Goal: Information Seeking & Learning: Check status

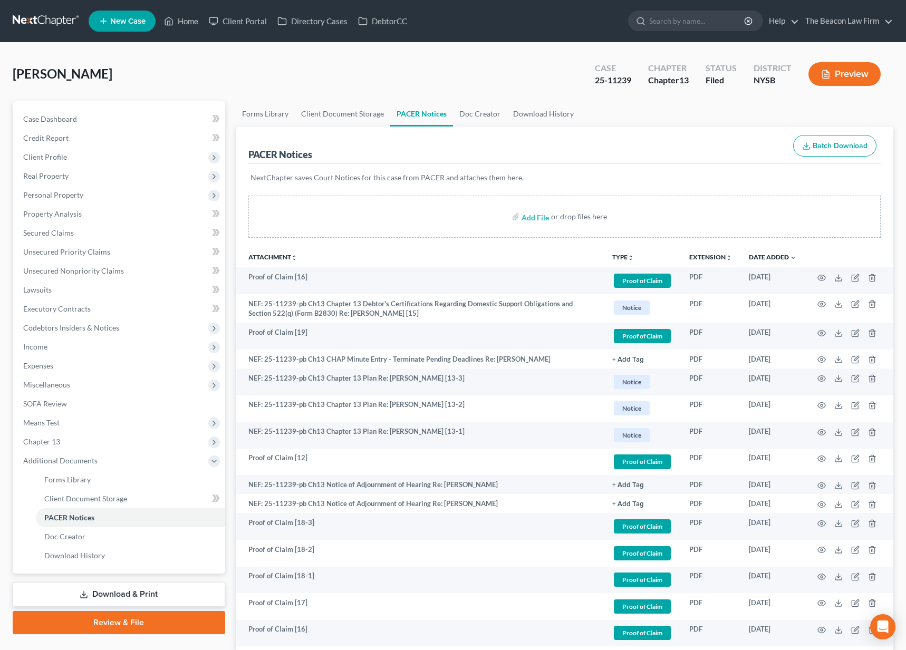
click at [54, 20] on link at bounding box center [46, 21] width 67 height 19
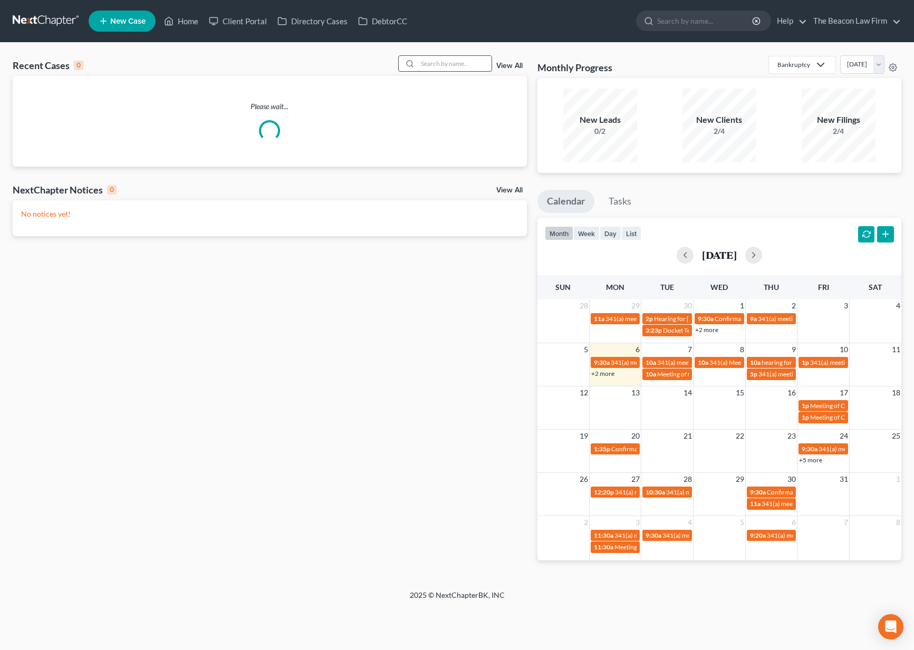
click at [435, 68] on input "search" at bounding box center [455, 63] width 74 height 15
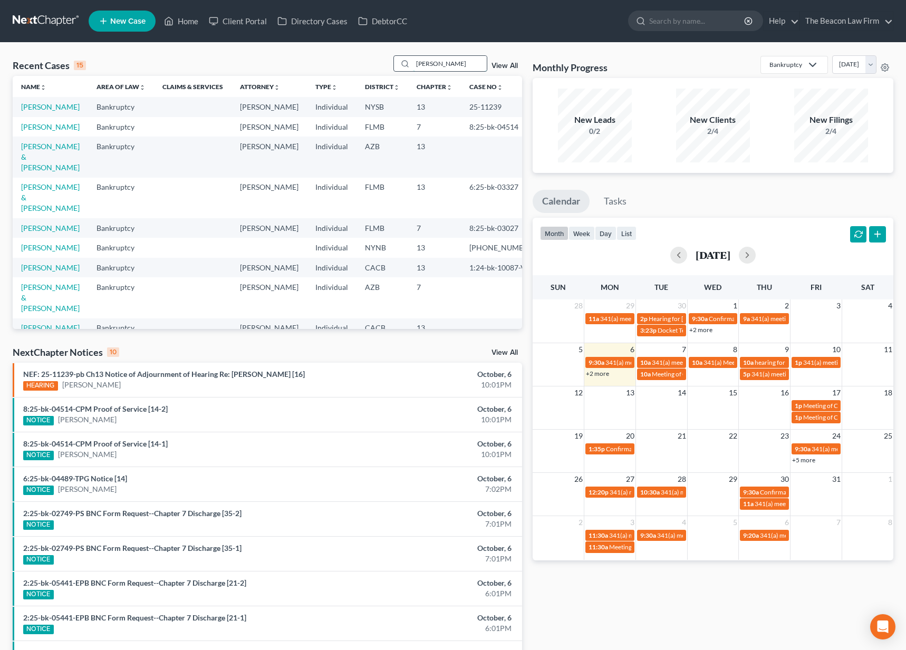
type input "kuhlman"
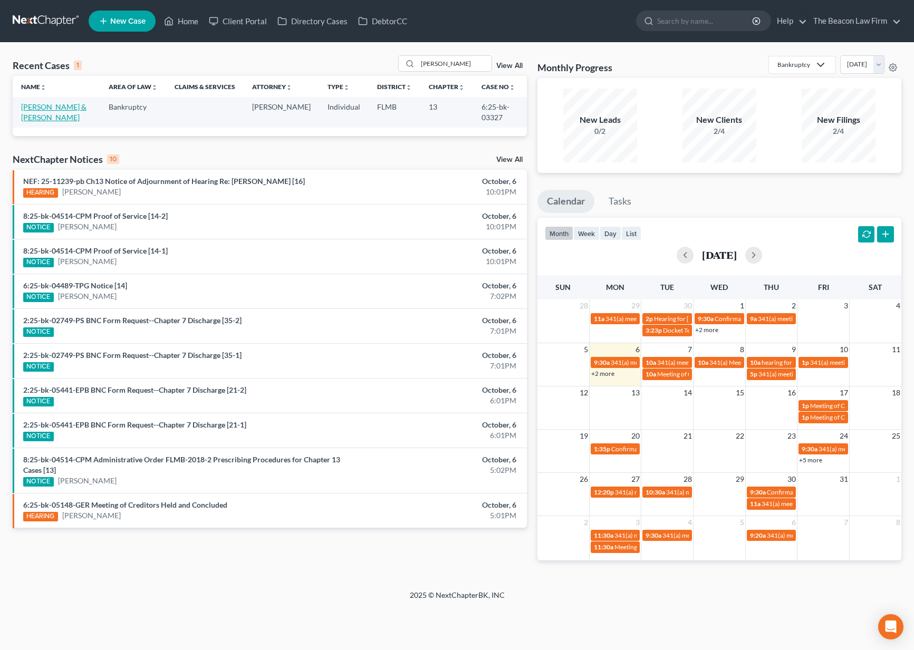
click at [64, 108] on link "[PERSON_NAME] & [PERSON_NAME]" at bounding box center [53, 112] width 65 height 20
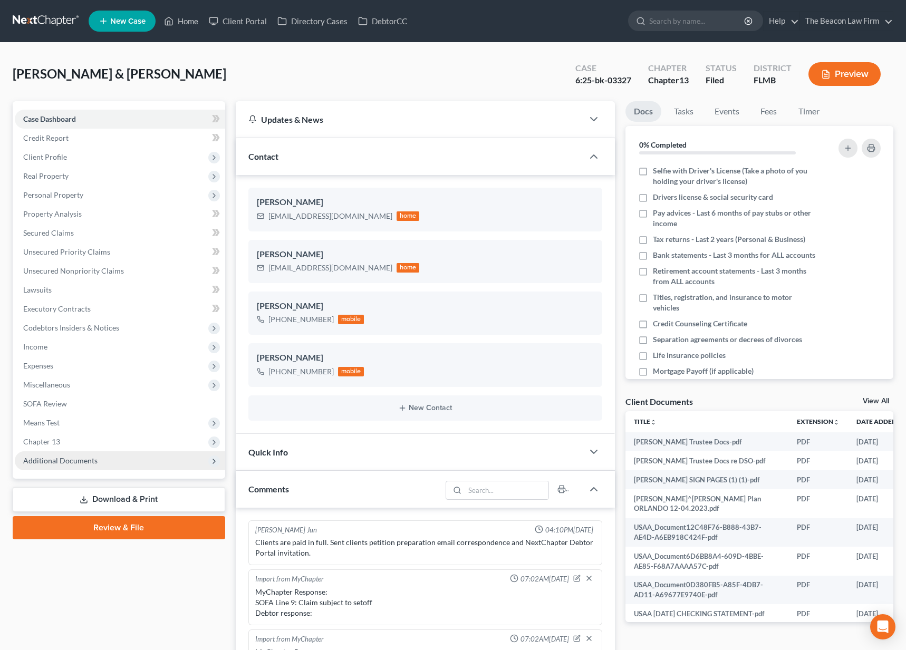
scroll to position [1926, 0]
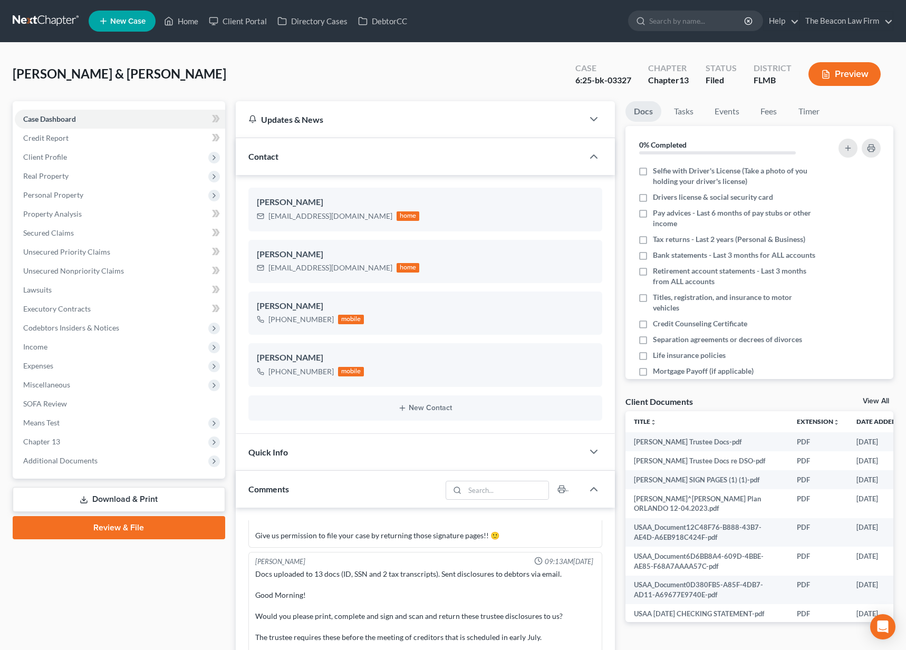
drag, startPoint x: 62, startPoint y: 460, endPoint x: 69, endPoint y: 472, distance: 14.2
click at [62, 462] on span "Additional Documents" at bounding box center [60, 460] width 74 height 9
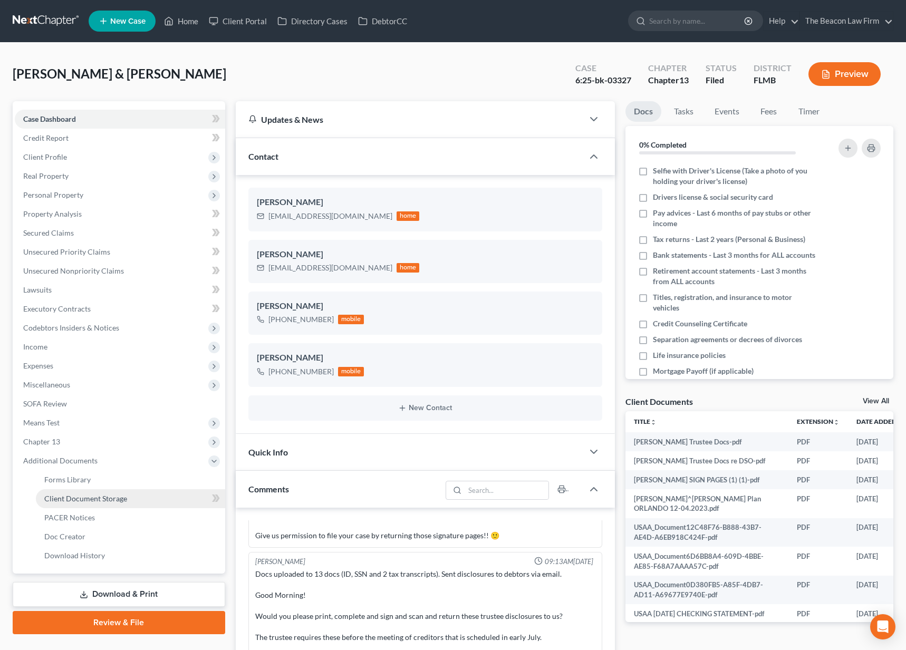
click at [85, 499] on span "Client Document Storage" at bounding box center [85, 498] width 83 height 9
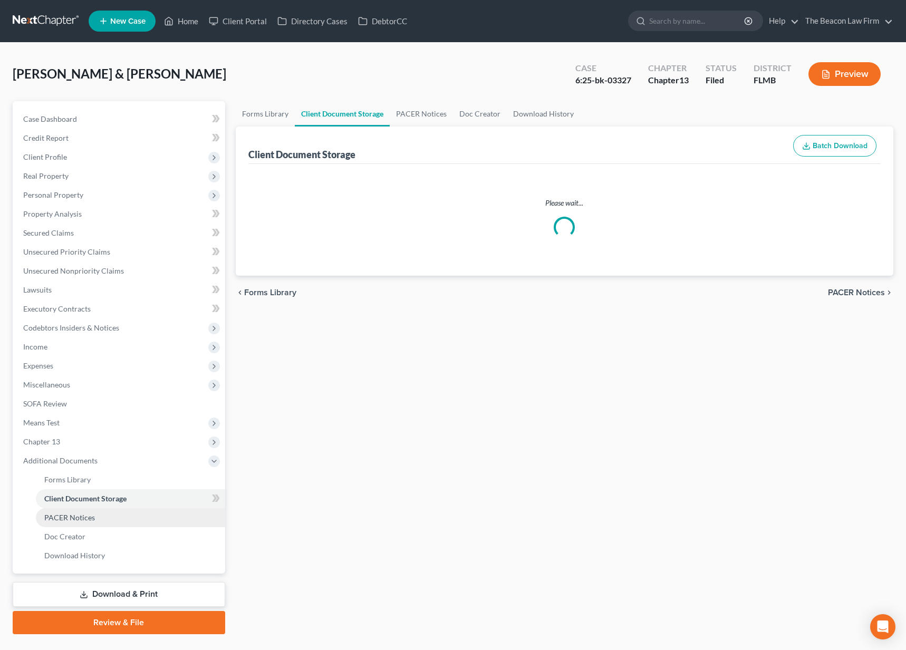
select select "9"
select select "12"
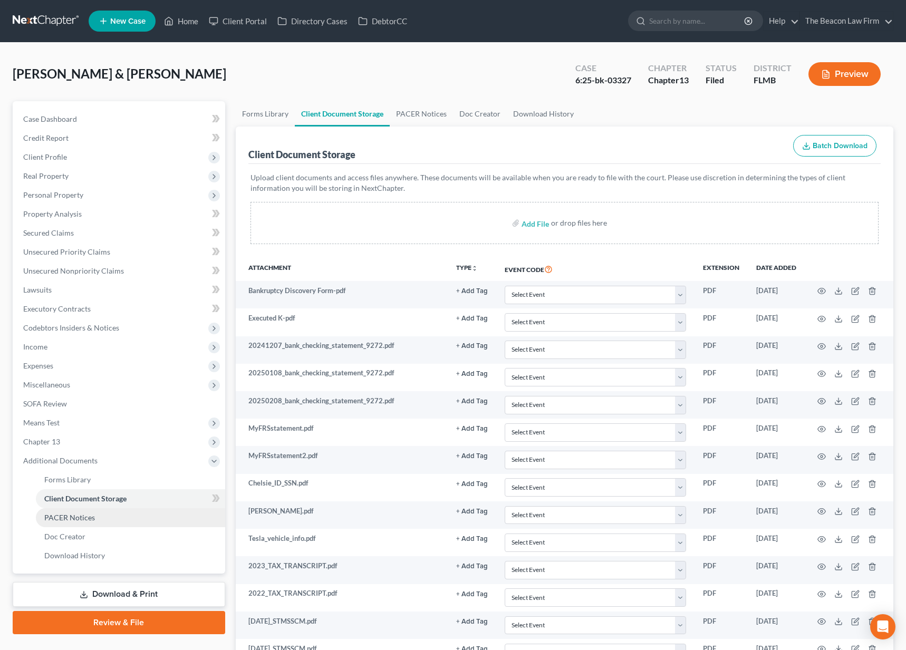
click at [79, 520] on span "PACER Notices" at bounding box center [69, 517] width 51 height 9
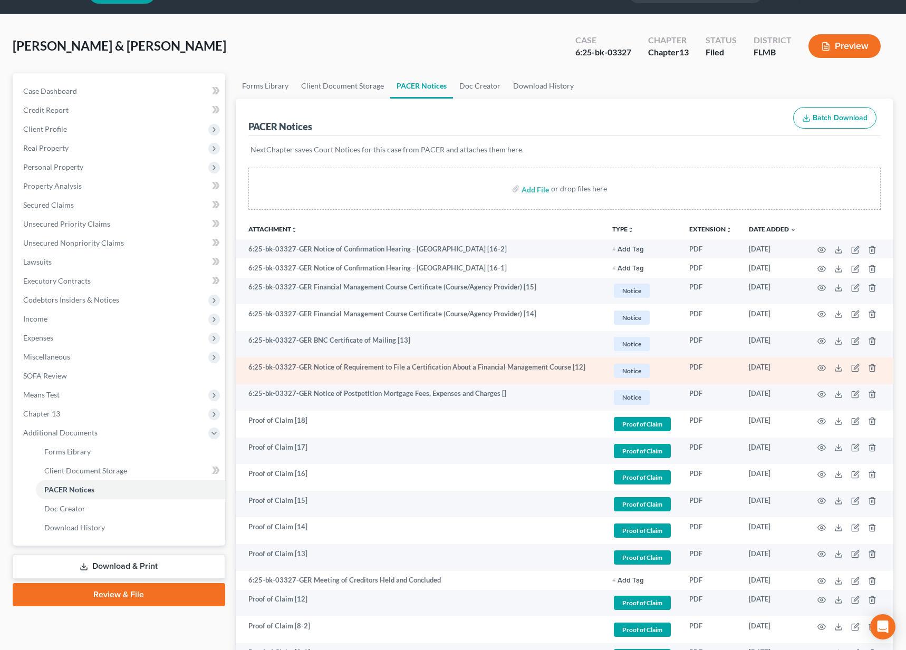
scroll to position [76, 0]
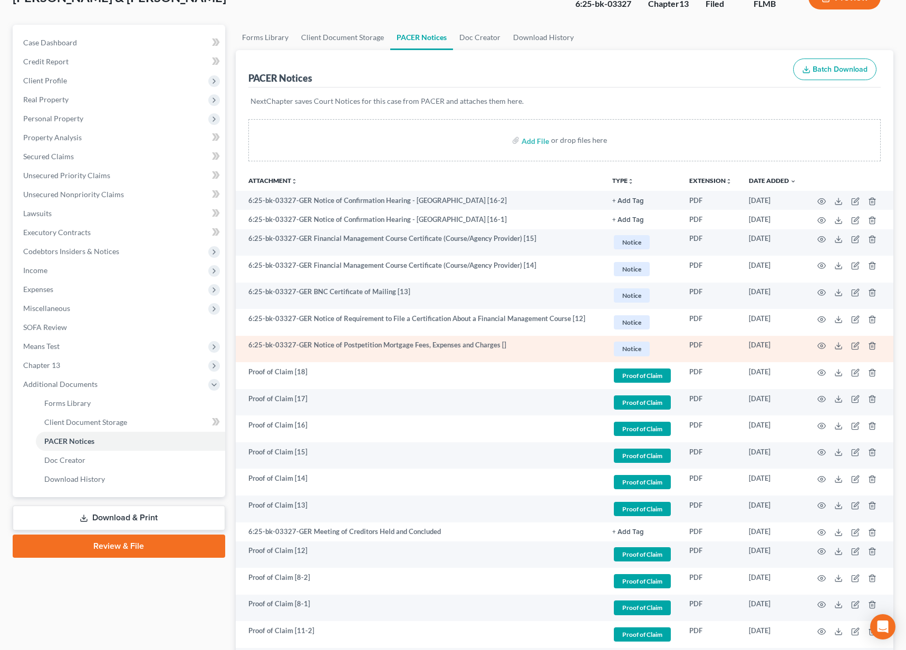
click at [816, 345] on td at bounding box center [849, 349] width 89 height 27
click at [819, 344] on icon "button" at bounding box center [822, 346] width 8 height 6
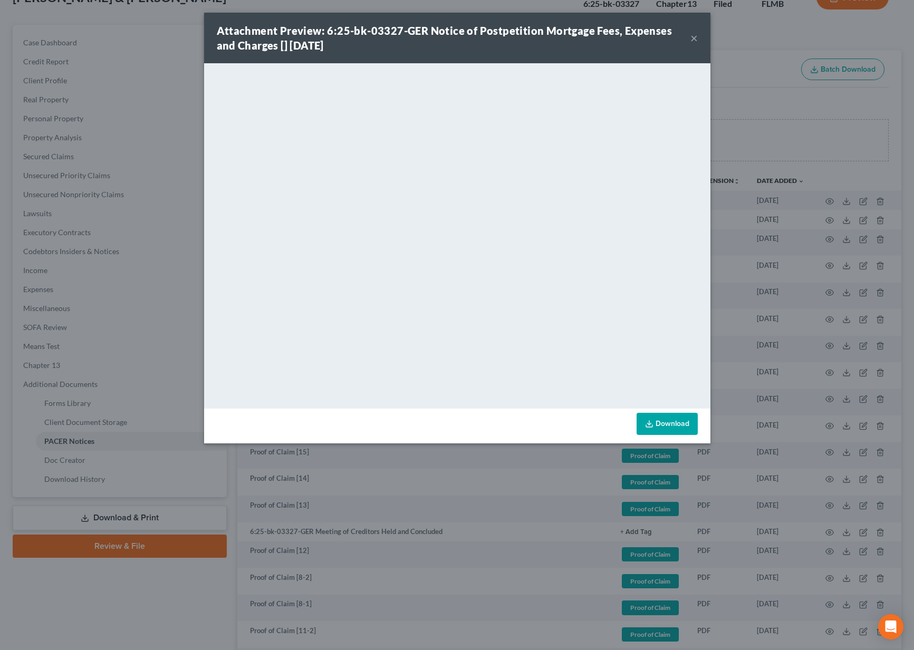
click at [694, 40] on button "×" at bounding box center [693, 38] width 7 height 13
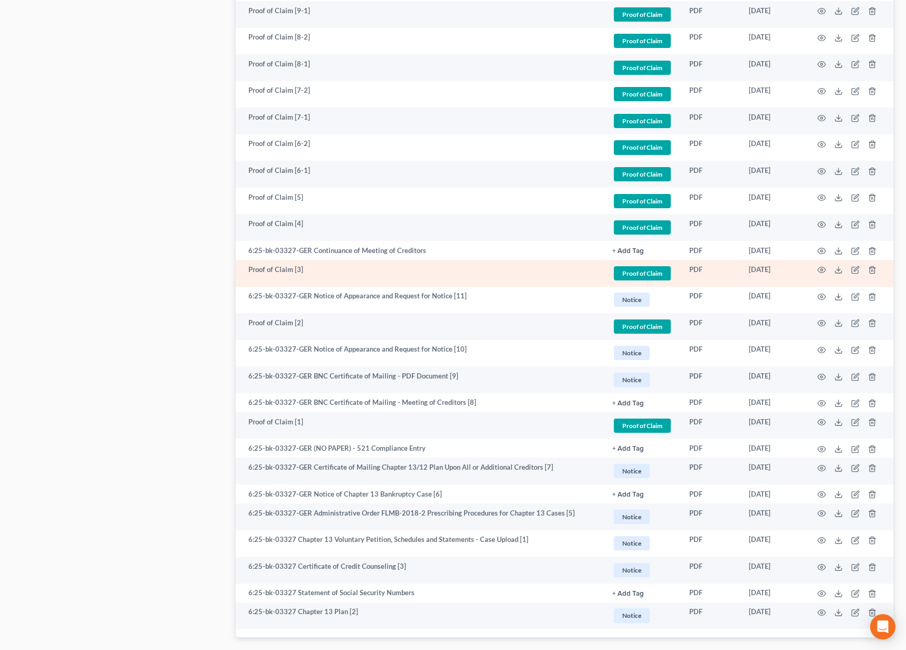
scroll to position [832, 0]
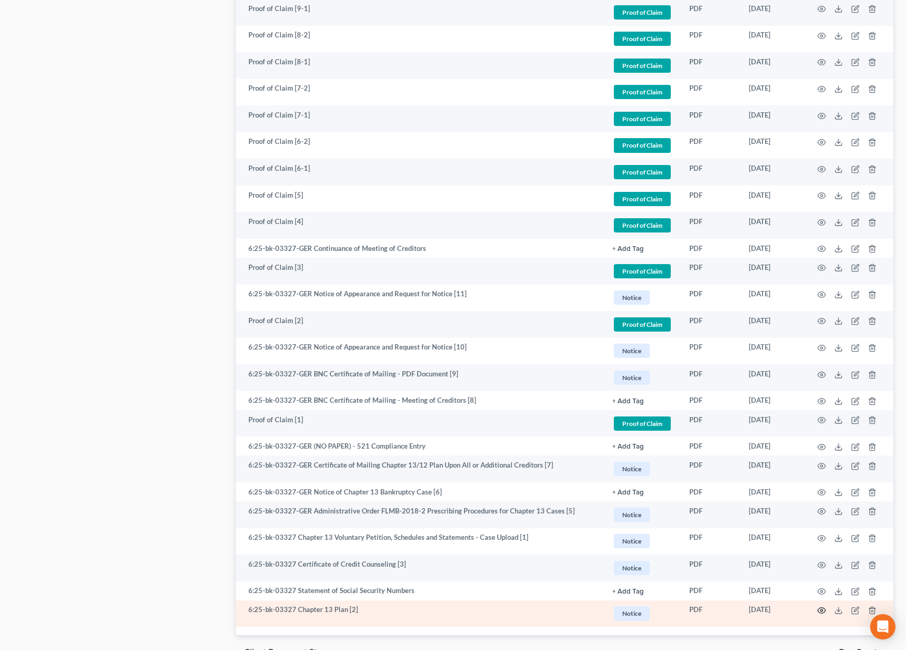
click at [822, 609] on icon "button" at bounding box center [821, 610] width 8 height 8
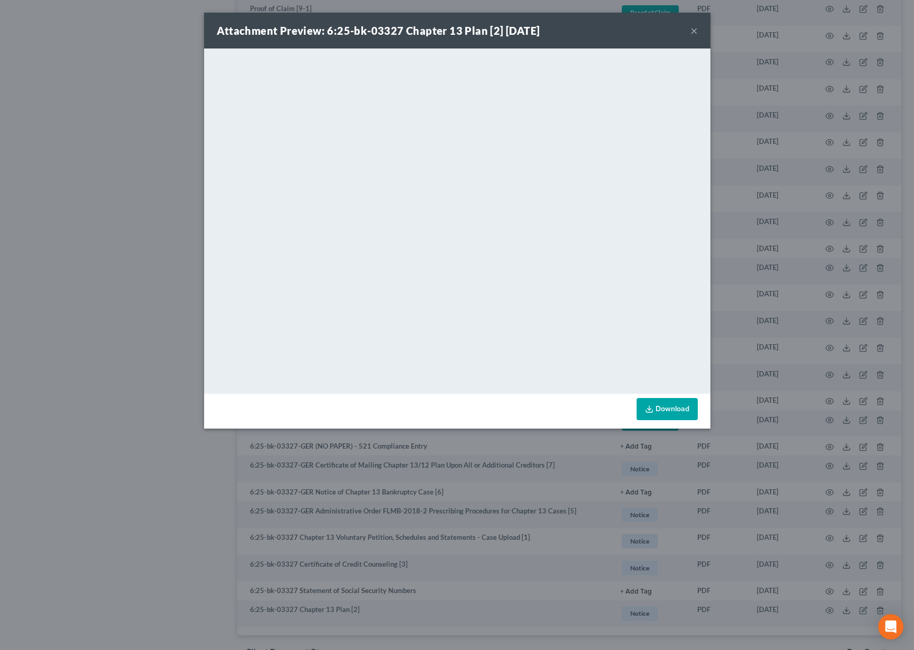
click at [696, 30] on button "×" at bounding box center [693, 30] width 7 height 13
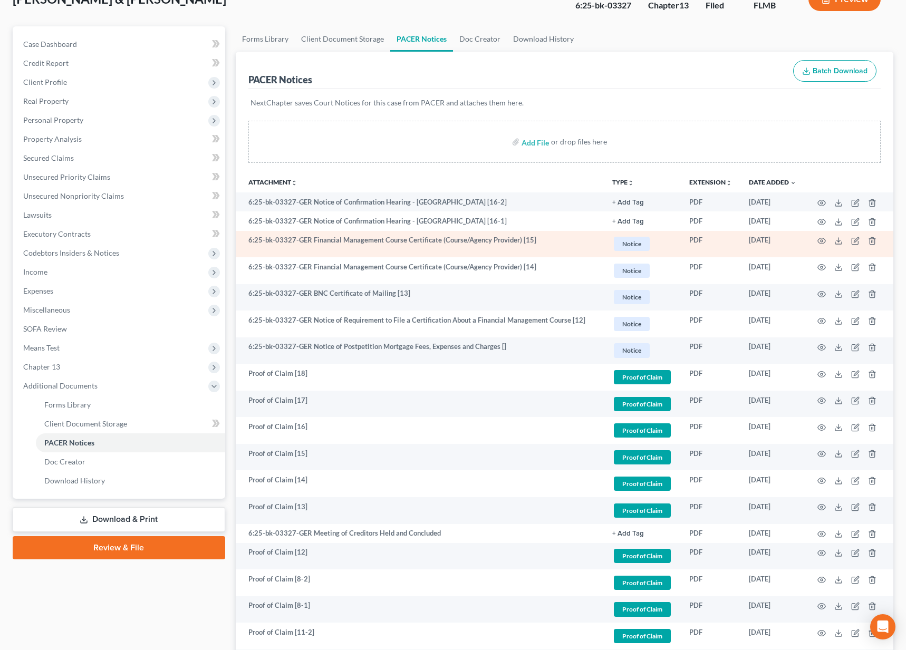
scroll to position [73, 0]
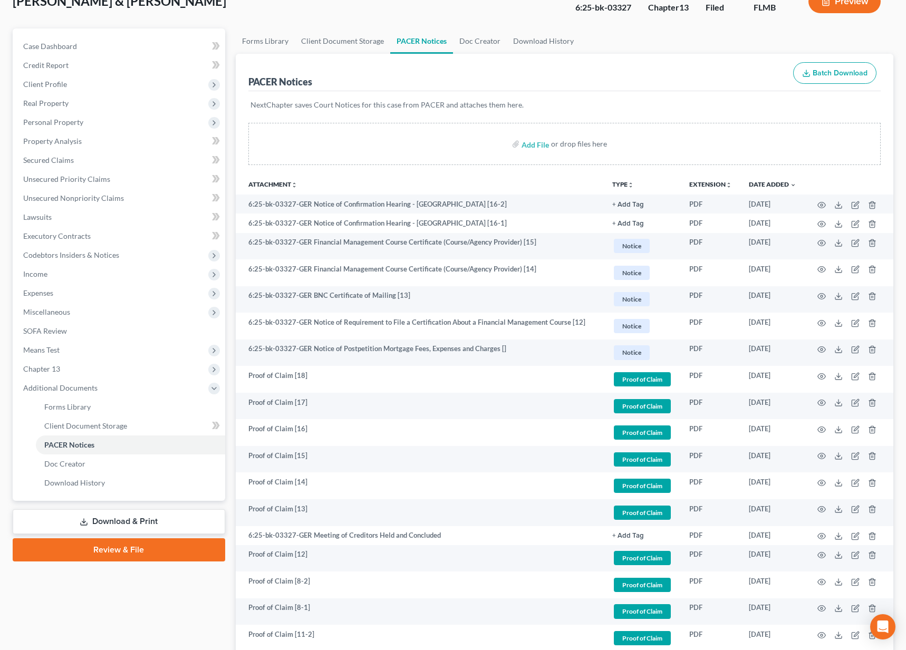
click at [46, 5] on span "[PERSON_NAME] & [PERSON_NAME]" at bounding box center [120, 0] width 214 height 15
copy span "Kuhlman"
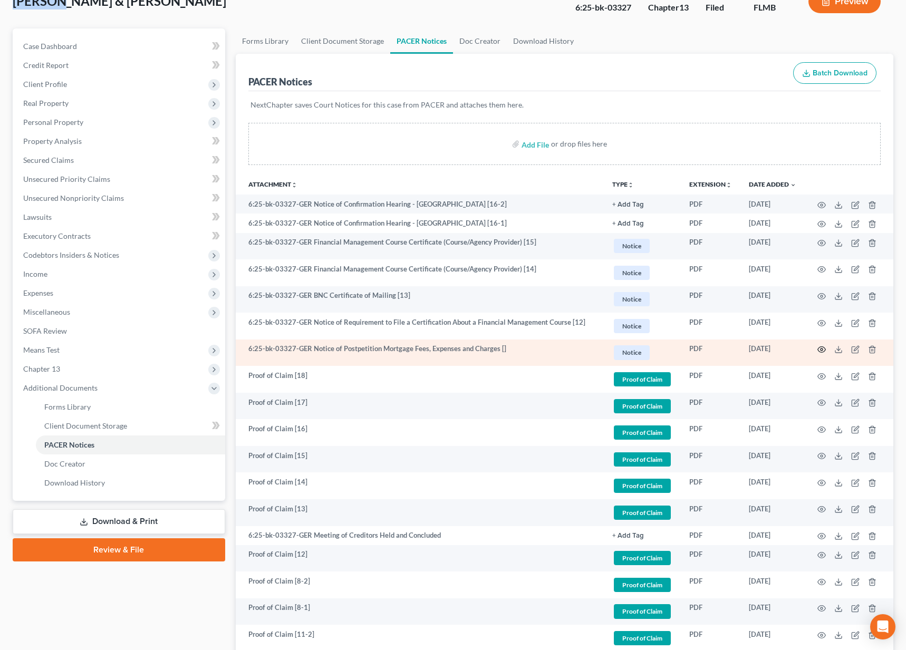
click at [819, 349] on icon "button" at bounding box center [821, 349] width 8 height 8
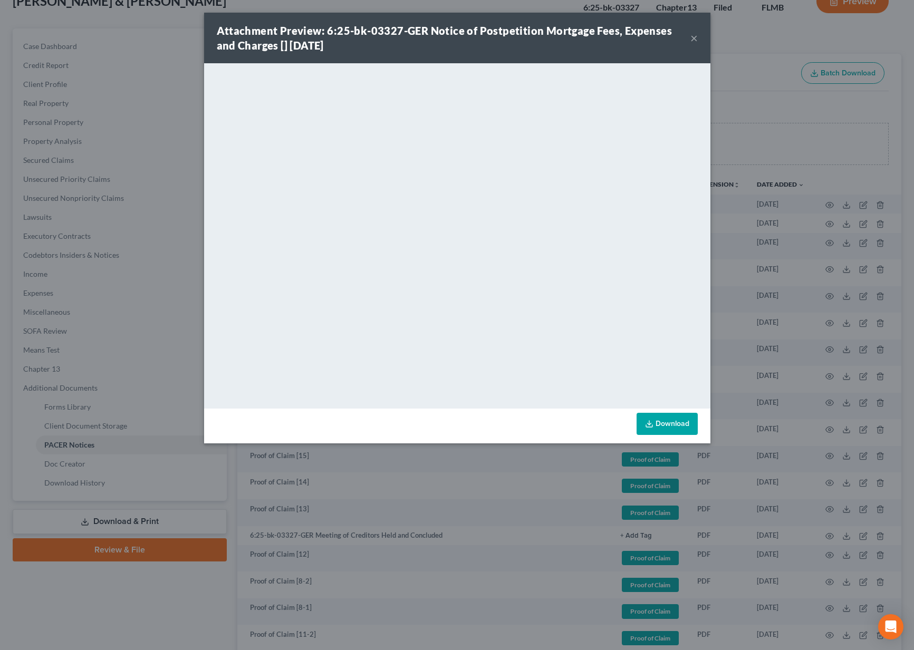
drag, startPoint x: 698, startPoint y: 37, endPoint x: 667, endPoint y: 53, distance: 34.7
click at [698, 37] on div "Attachment Preview: 6:25-bk-03327-GER Notice of Postpetition Mortgage Fees, Exp…" at bounding box center [457, 38] width 506 height 51
click at [694, 40] on button "×" at bounding box center [693, 38] width 7 height 13
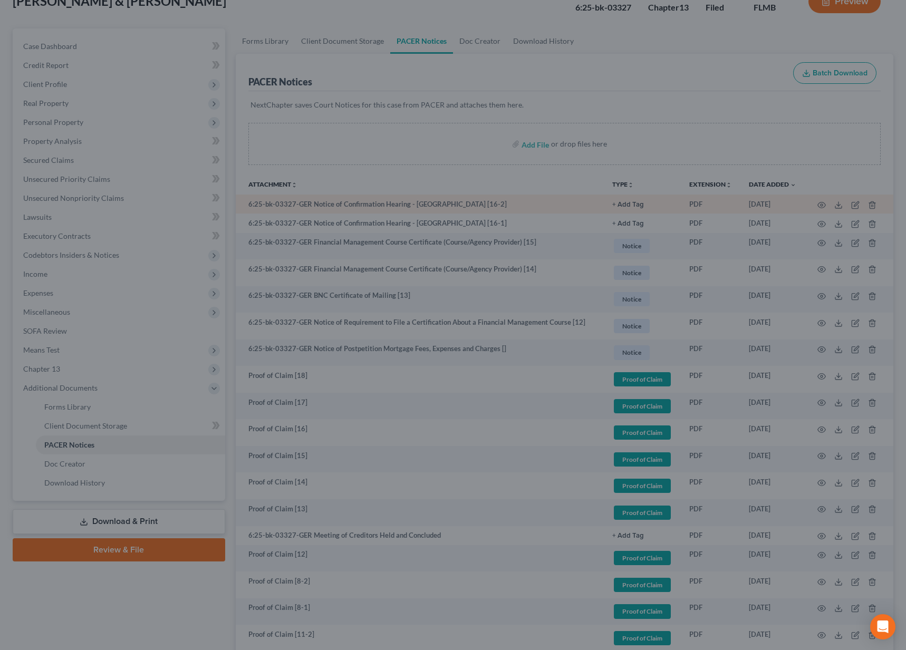
scroll to position [0, 0]
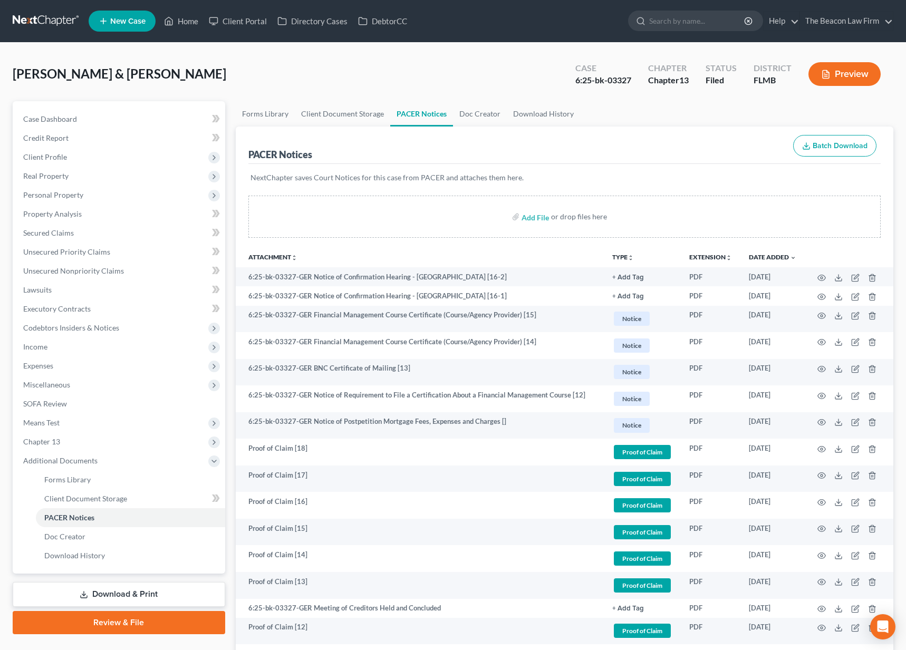
click at [56, 21] on link at bounding box center [46, 21] width 67 height 19
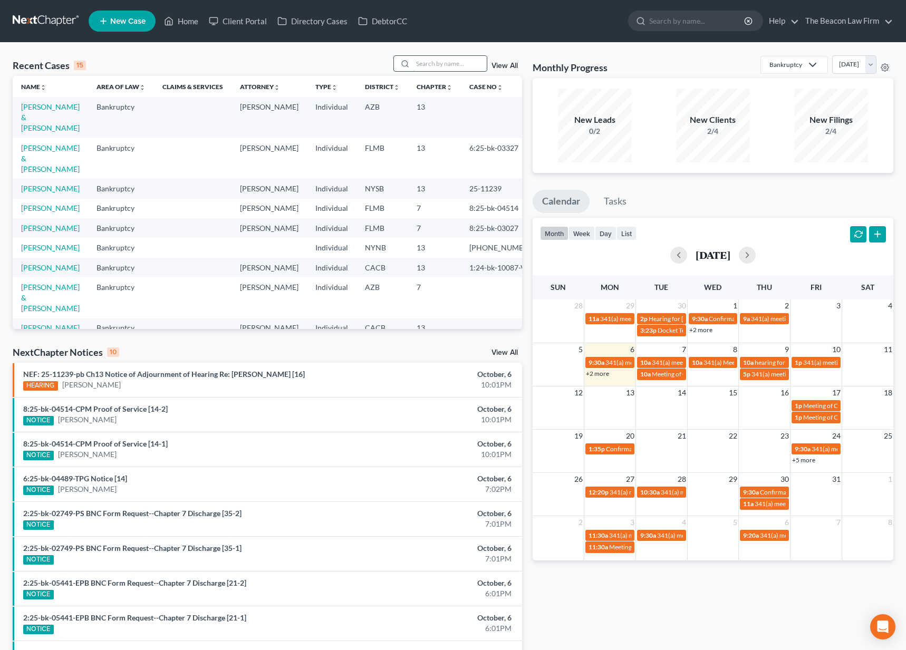
click at [423, 61] on input "search" at bounding box center [450, 63] width 74 height 15
paste input "[PERSON_NAME]"
type input "Jessica Shieh"
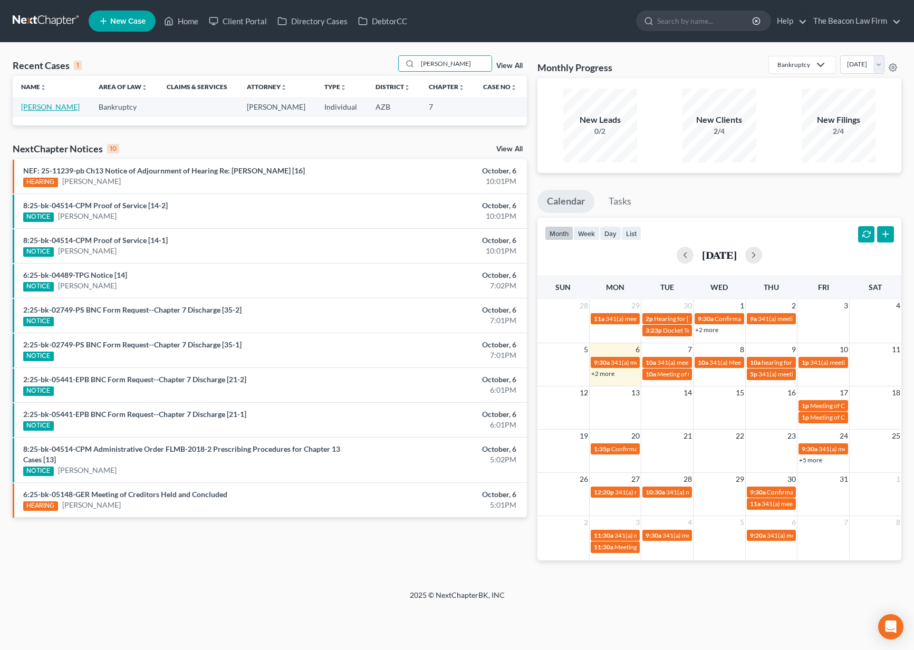
click at [38, 109] on link "[PERSON_NAME]" at bounding box center [50, 106] width 59 height 9
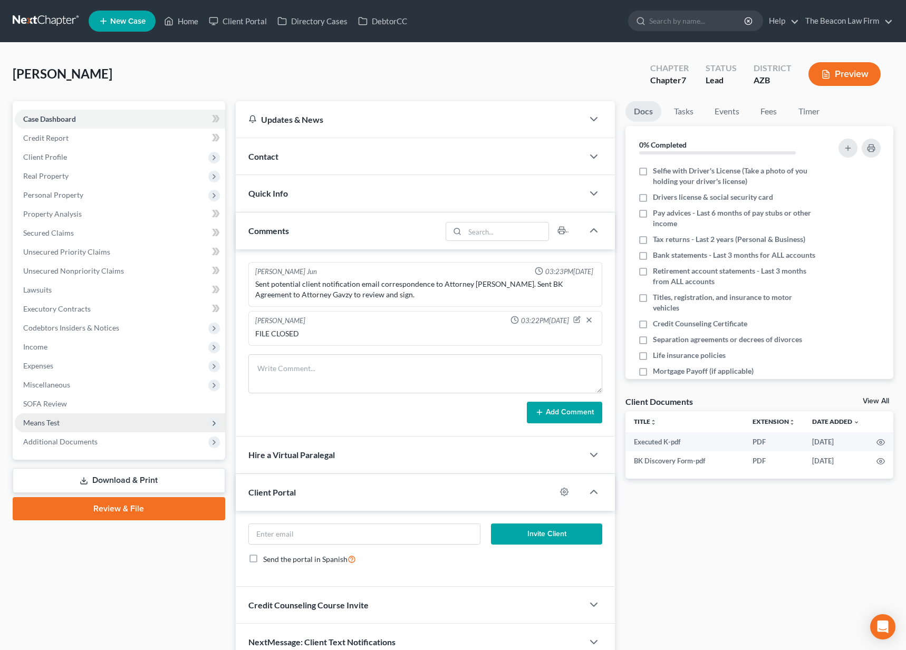
click at [115, 431] on span "Means Test" at bounding box center [120, 422] width 210 height 19
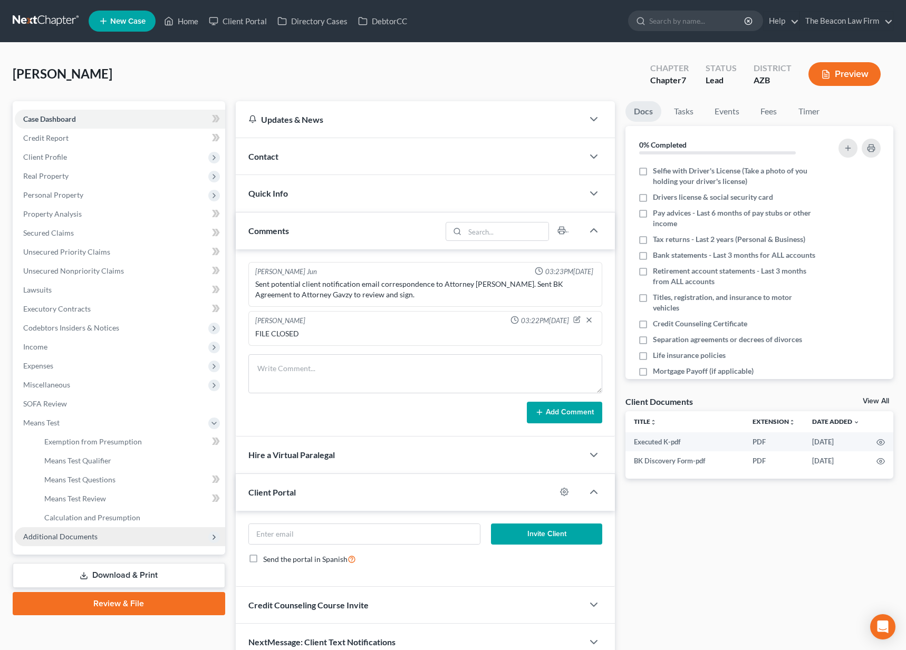
drag, startPoint x: 124, startPoint y: 538, endPoint x: 130, endPoint y: 545, distance: 8.6
click at [124, 538] on span "Additional Documents" at bounding box center [120, 536] width 210 height 19
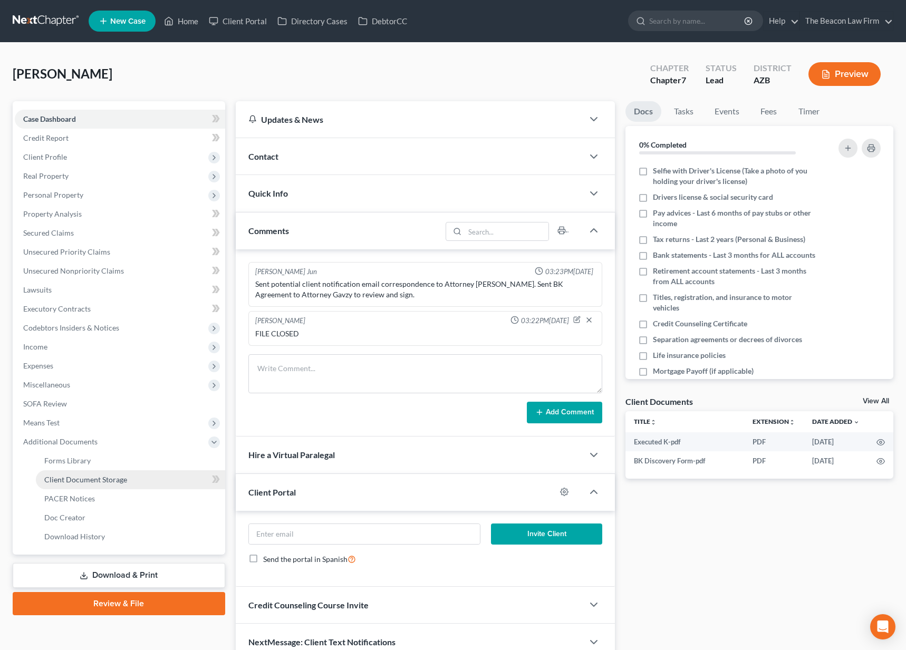
click at [115, 475] on span "Client Document Storage" at bounding box center [85, 479] width 83 height 9
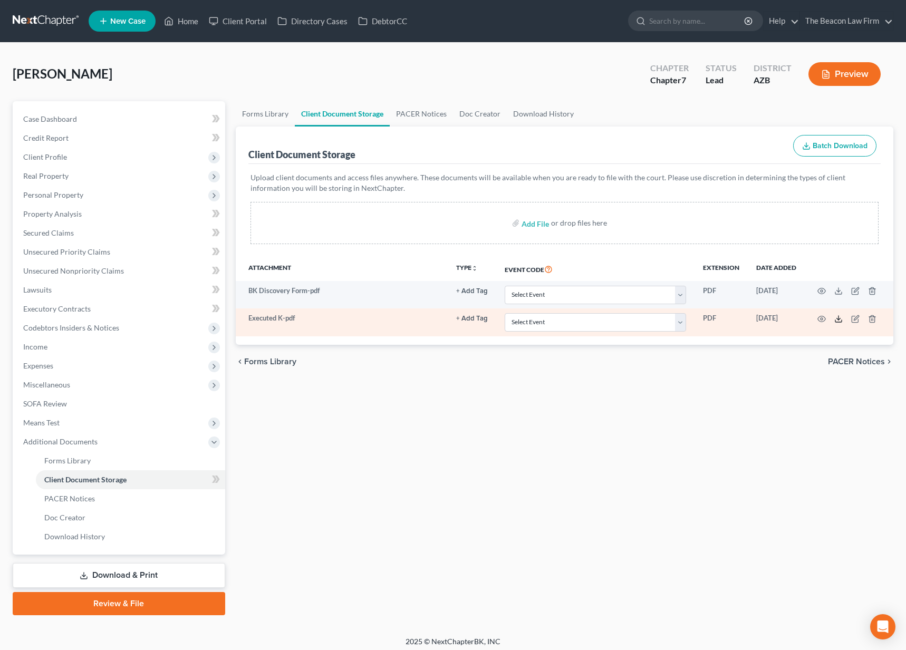
click at [837, 318] on polyline at bounding box center [839, 319] width 4 height 2
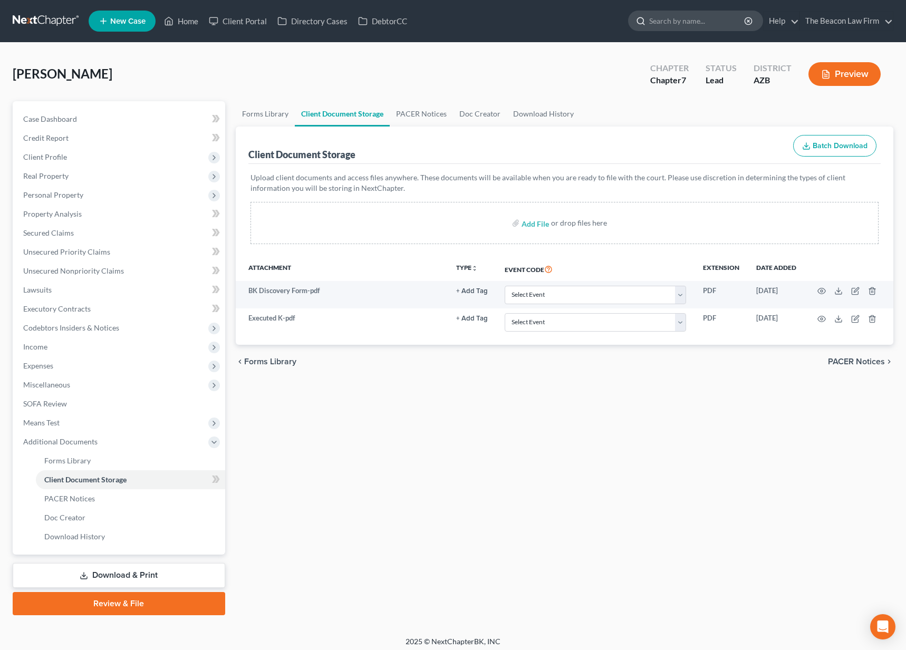
click at [689, 23] on input "search" at bounding box center [697, 21] width 96 height 20
click at [591, 114] on ul "Forms Library Client Document Storage PACER Notices Doc Creator Download History" at bounding box center [565, 113] width 658 height 25
click at [61, 22] on link at bounding box center [46, 21] width 67 height 19
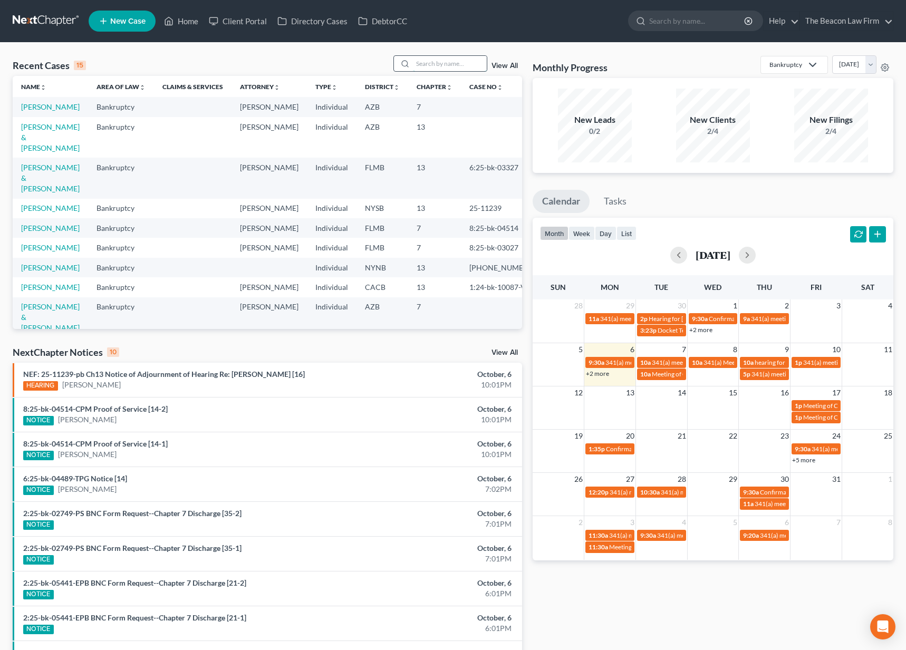
click at [459, 61] on input "search" at bounding box center [450, 63] width 74 height 15
type input "[PERSON_NAME]"
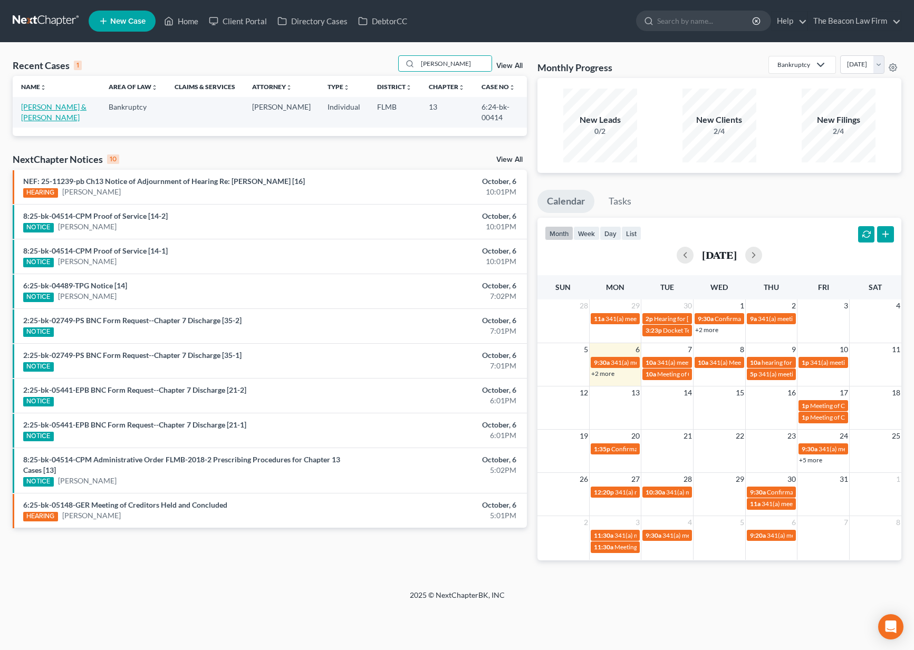
click at [67, 109] on link "[PERSON_NAME] & [PERSON_NAME]" at bounding box center [53, 112] width 65 height 20
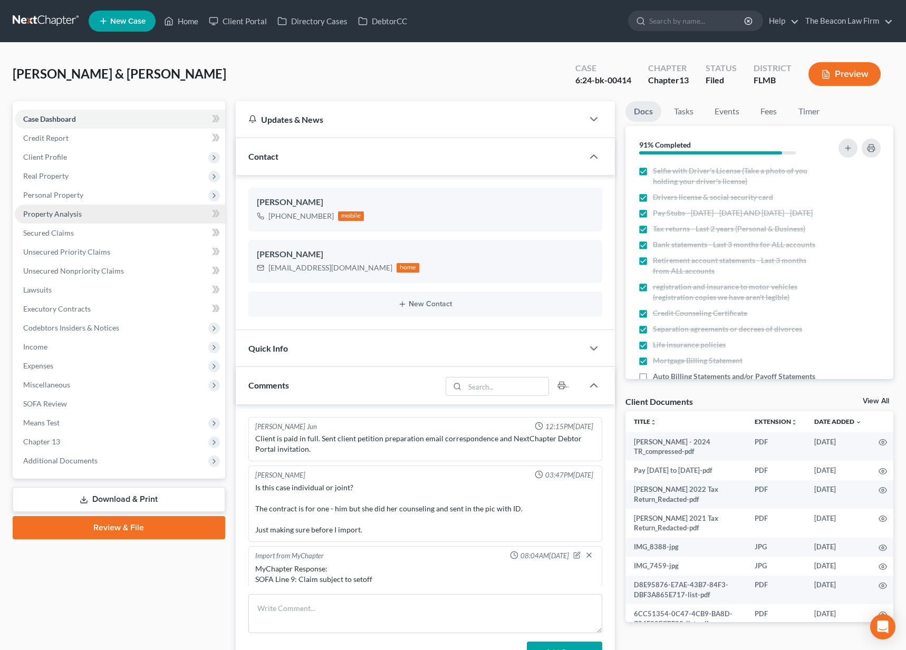
scroll to position [2700, 0]
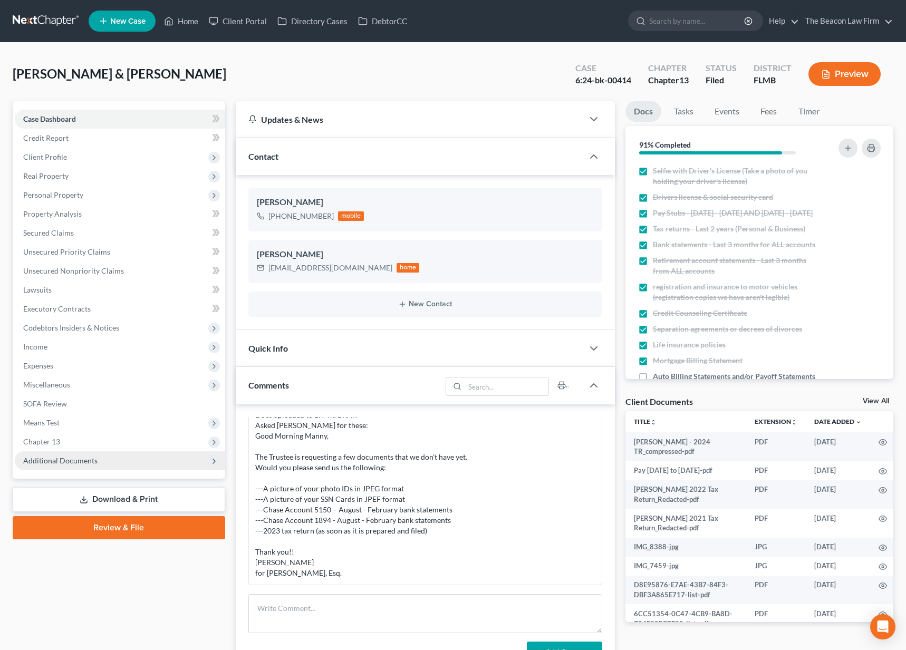
click at [96, 461] on span "Additional Documents" at bounding box center [120, 460] width 210 height 19
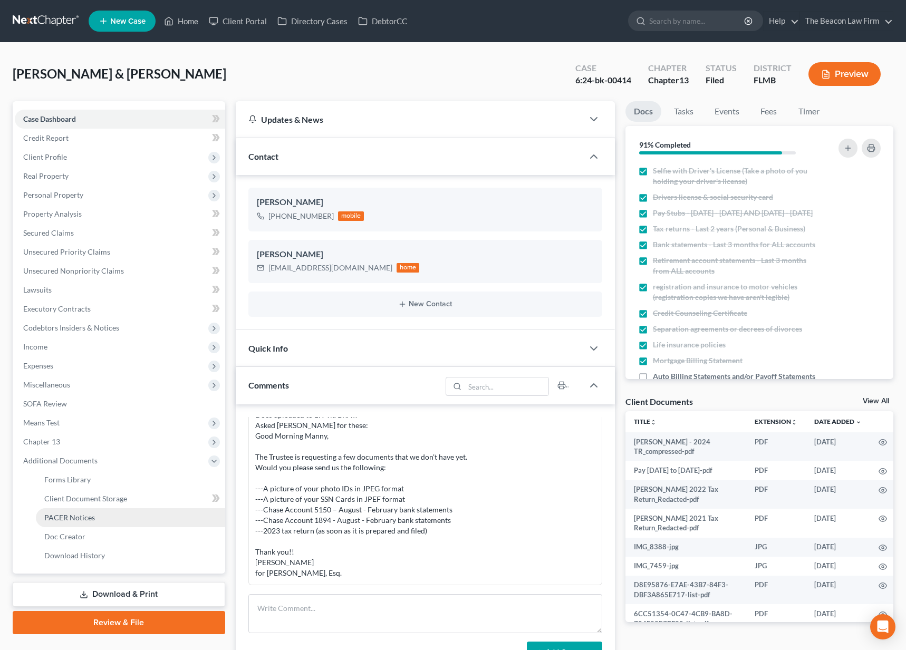
click at [96, 522] on link "PACER Notices" at bounding box center [130, 517] width 189 height 19
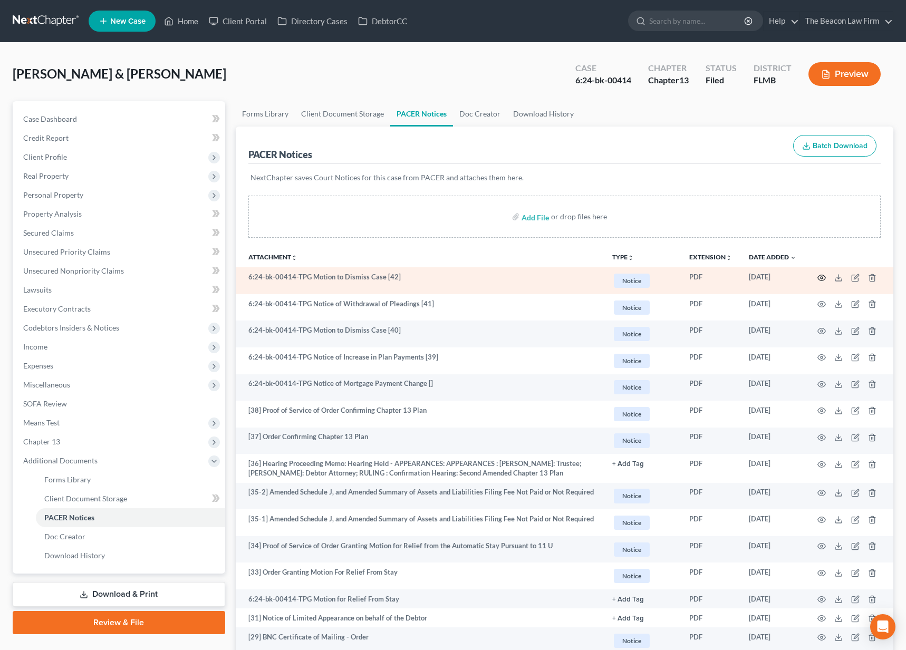
click at [824, 275] on icon "button" at bounding box center [821, 278] width 8 height 8
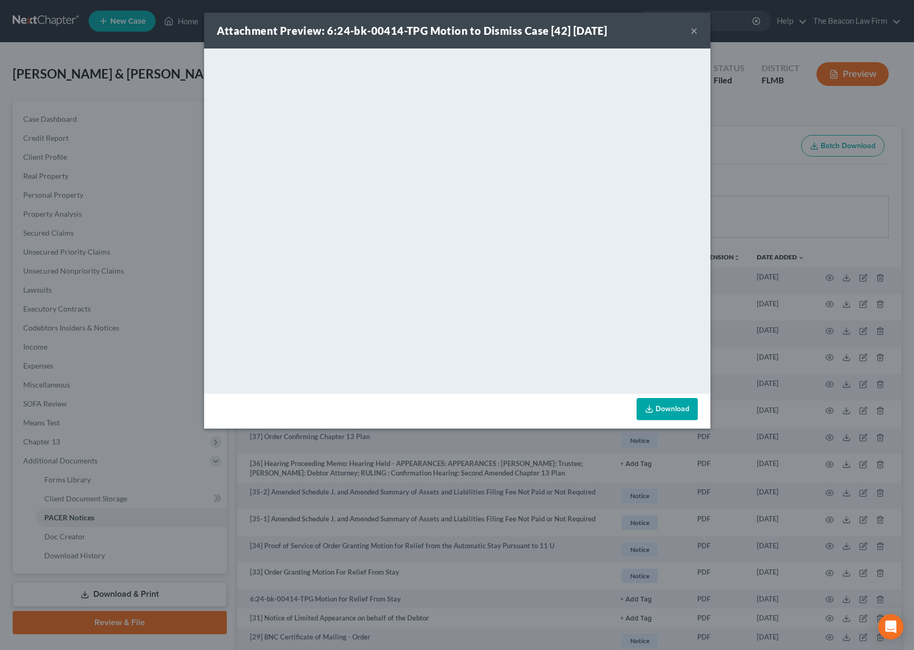
click at [693, 29] on button "×" at bounding box center [693, 30] width 7 height 13
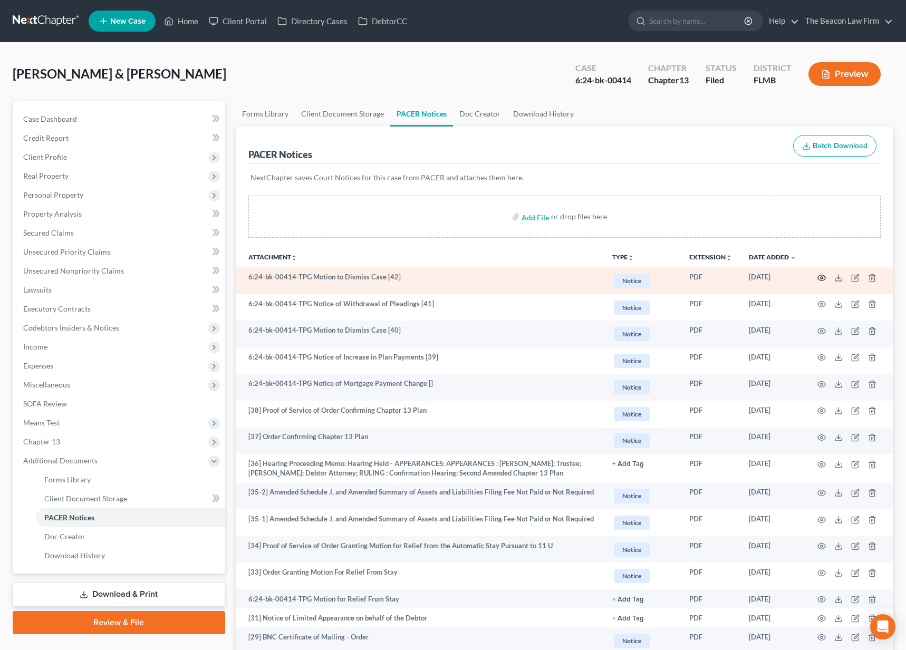
click at [819, 276] on icon "button" at bounding box center [821, 278] width 8 height 8
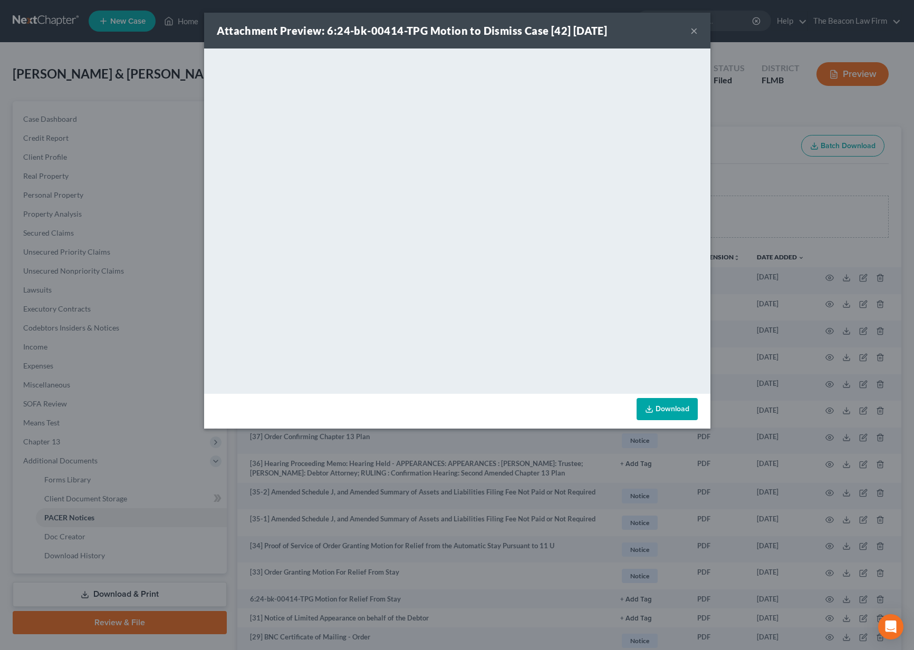
click at [699, 28] on div "Attachment Preview: 6:24-bk-00414-TPG Motion to Dismiss Case [42] [DATE] ×" at bounding box center [457, 31] width 506 height 36
click at [697, 31] on button "×" at bounding box center [693, 30] width 7 height 13
